Goal: Task Accomplishment & Management: Manage account settings

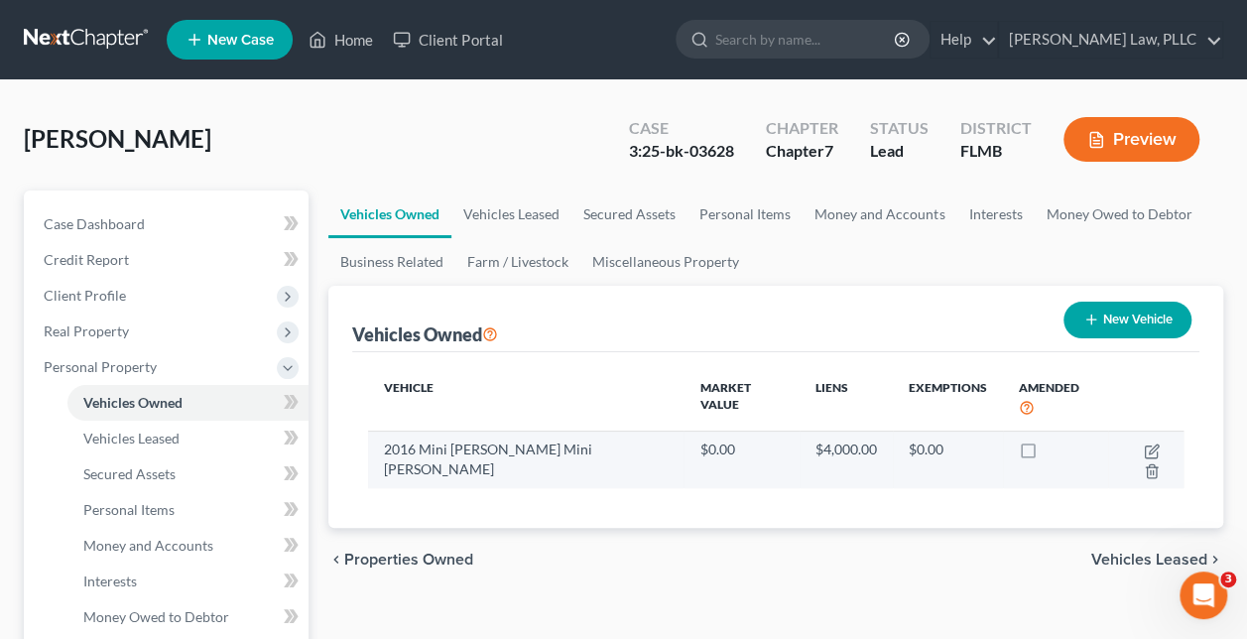
click at [607, 431] on td "2016 Mini [PERSON_NAME] Mini [PERSON_NAME]" at bounding box center [525, 459] width 315 height 58
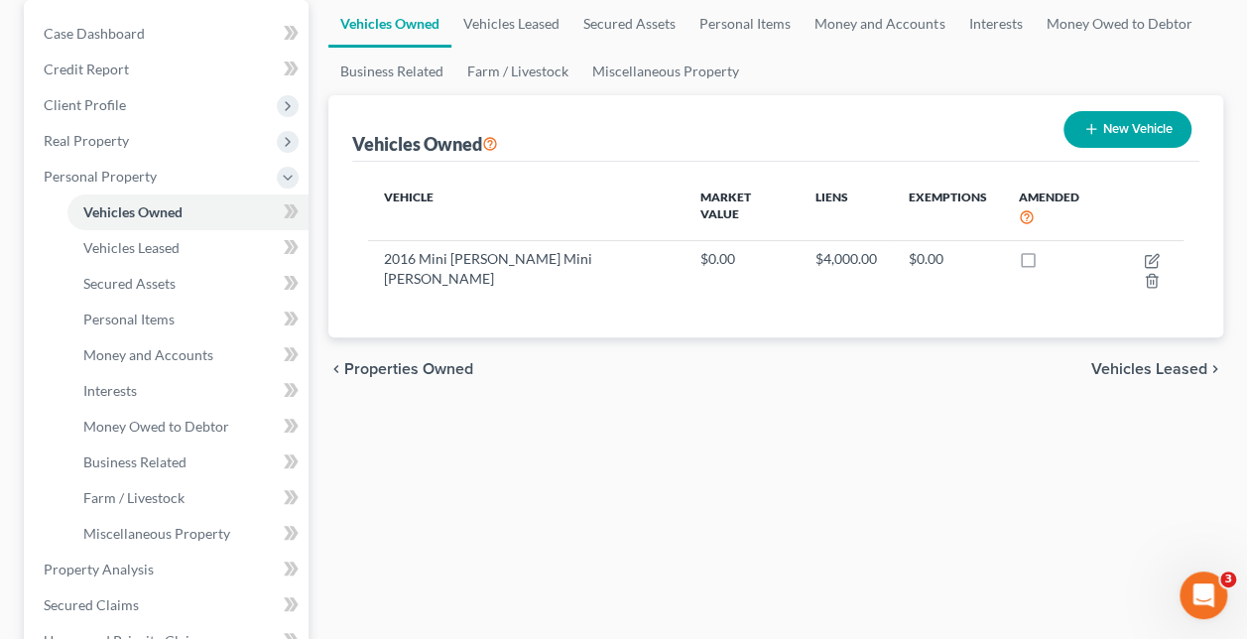
scroll to position [194, 0]
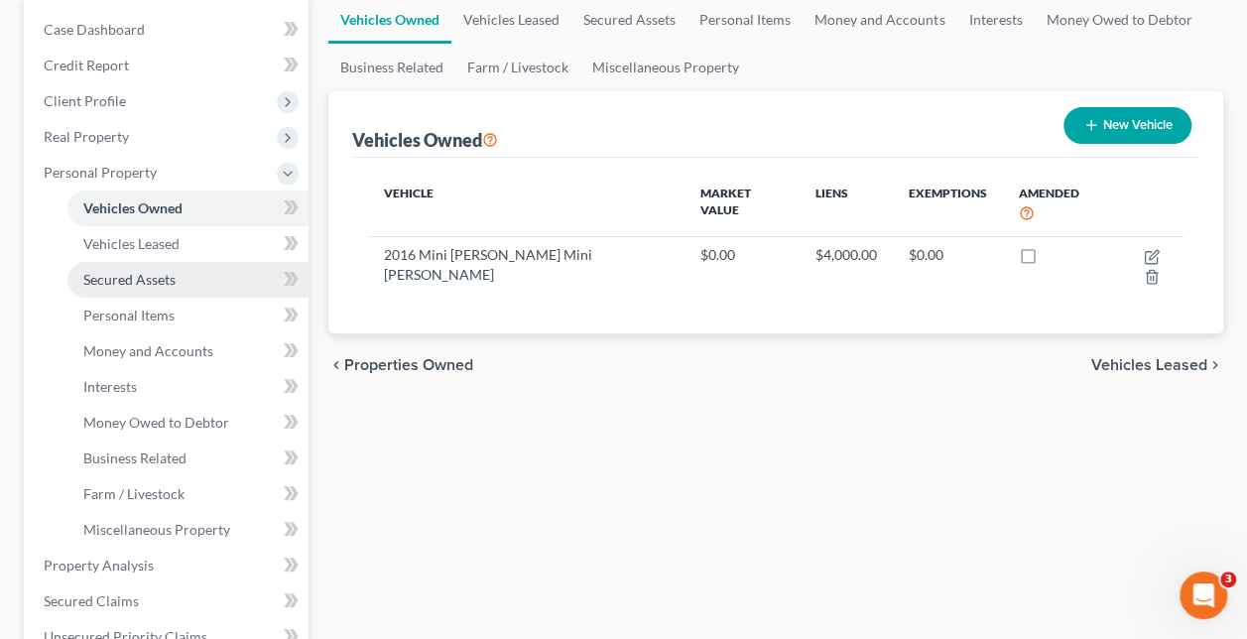
click at [152, 274] on span "Secured Assets" at bounding box center [129, 279] width 92 height 17
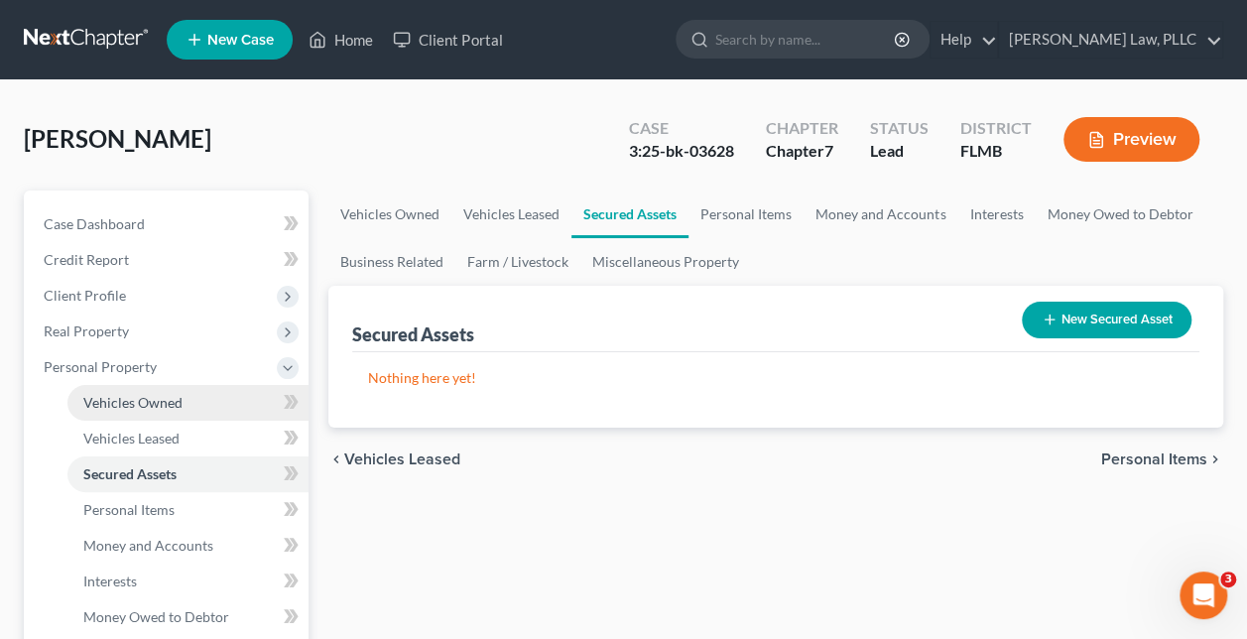
click at [180, 399] on span "Vehicles Owned" at bounding box center [132, 402] width 99 height 17
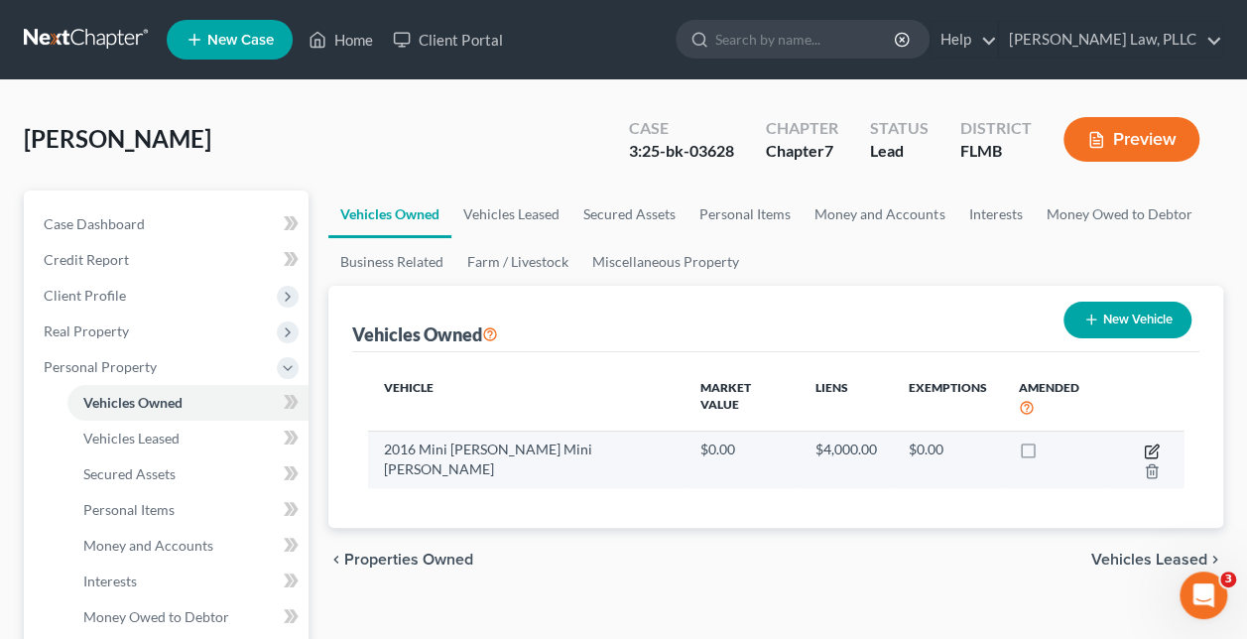
click at [1144, 443] on icon "button" at bounding box center [1152, 451] width 16 height 16
select select "0"
select select "10"
select select "3"
select select "0"
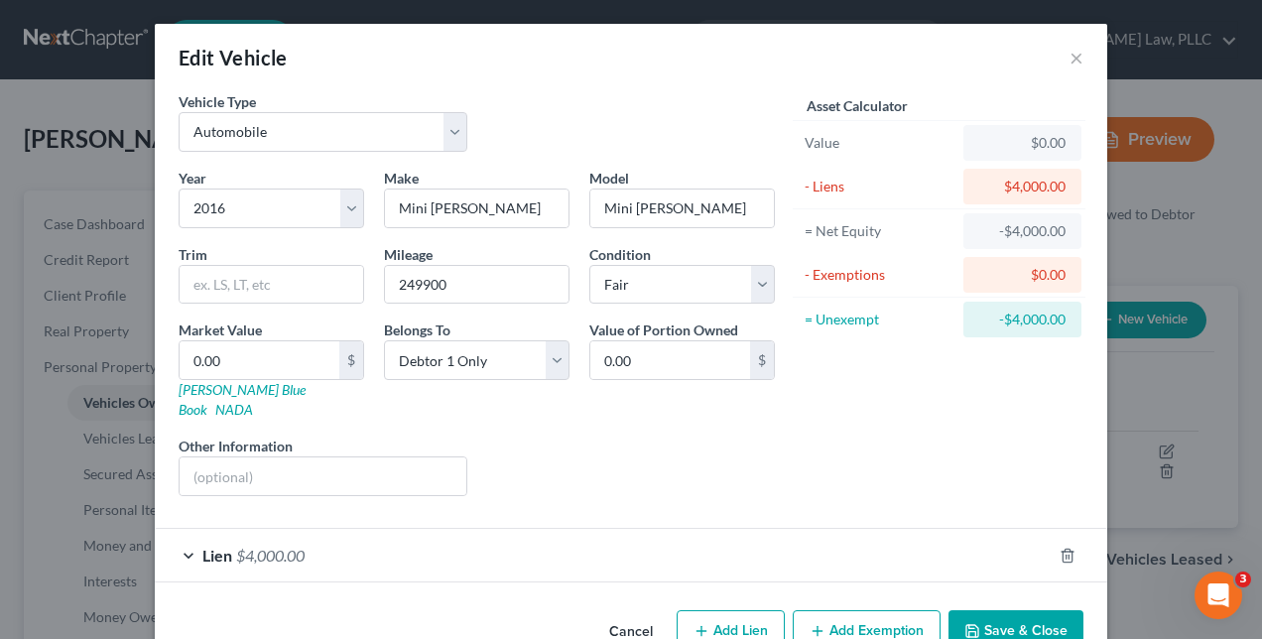
click at [363, 602] on div "Cancel Add Lien Add Lease Add Exemption Save & Close" at bounding box center [631, 634] width 952 height 65
click at [234, 577] on div "Vehicle Type Select Automobile Truck Trailer Watercraft Aircraft Motor Home Atv…" at bounding box center [631, 346] width 952 height 511
click at [374, 462] on input "text" at bounding box center [323, 476] width 287 height 38
type input "1"
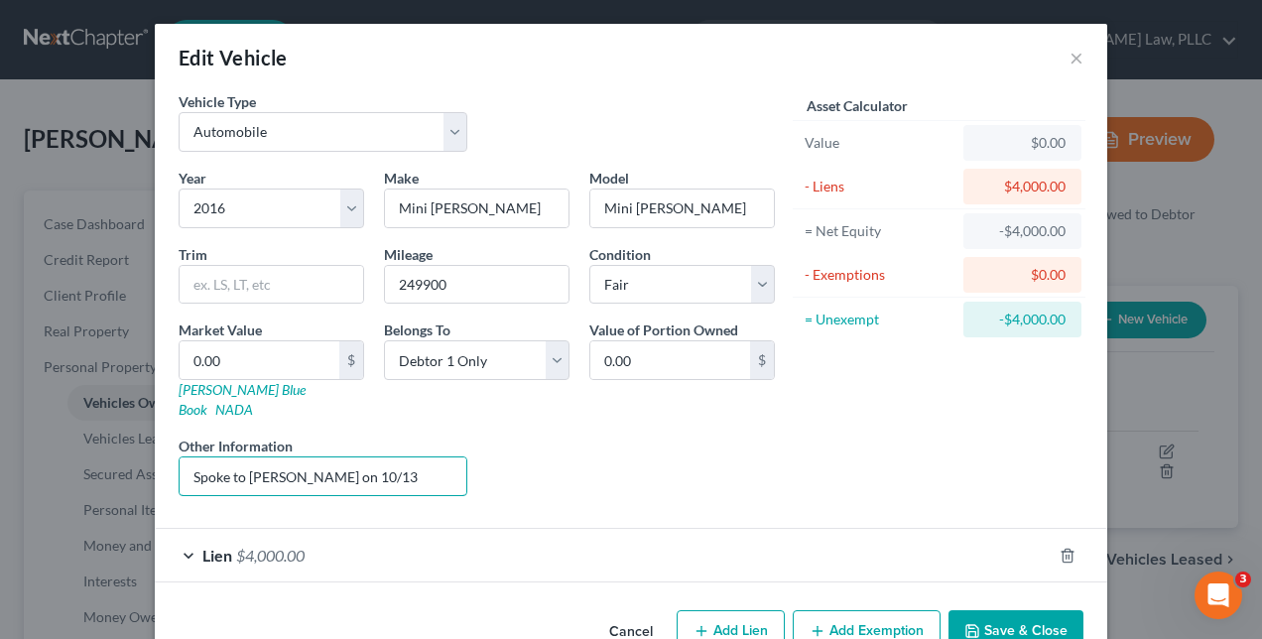
type input "Spoke to [PERSON_NAME] on 10/13"
click at [1016, 610] on button "Save & Close" at bounding box center [1015, 631] width 135 height 42
